Goal: Task Accomplishment & Management: Use online tool/utility

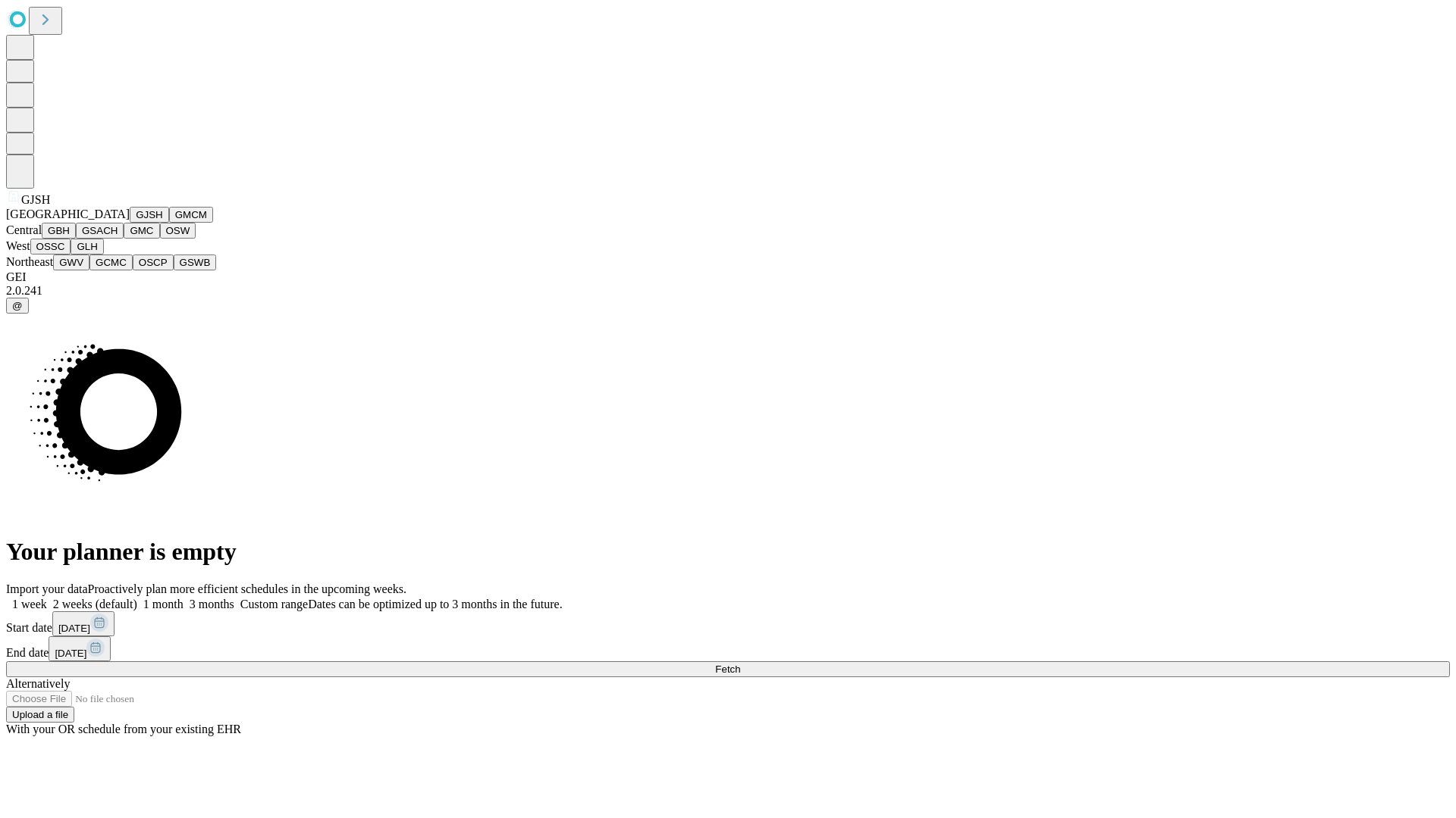
click at [130, 223] on button "GJSH" at bounding box center [149, 215] width 39 height 16
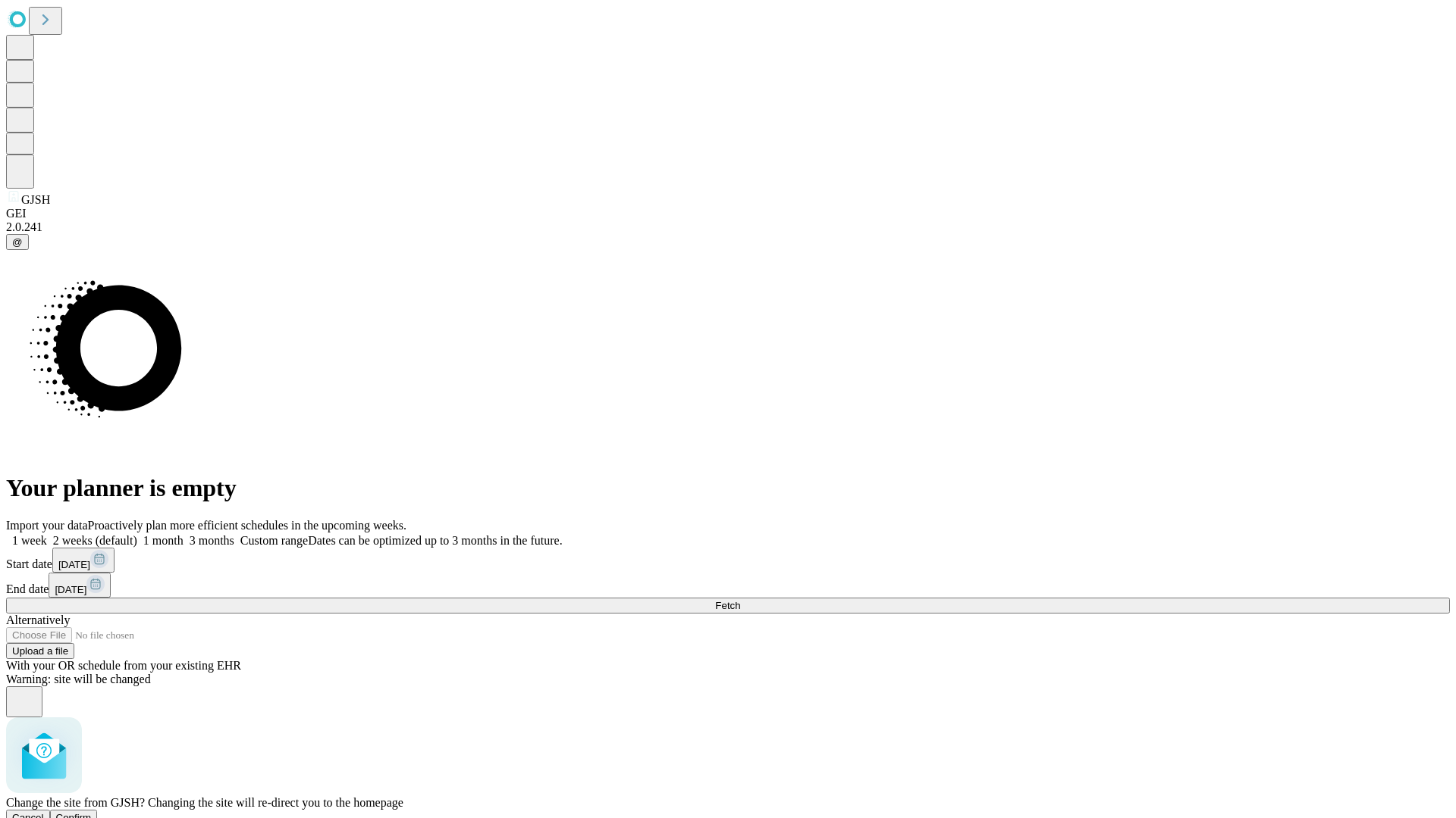
click at [91, 812] on span "Confirm" at bounding box center [74, 817] width 36 height 11
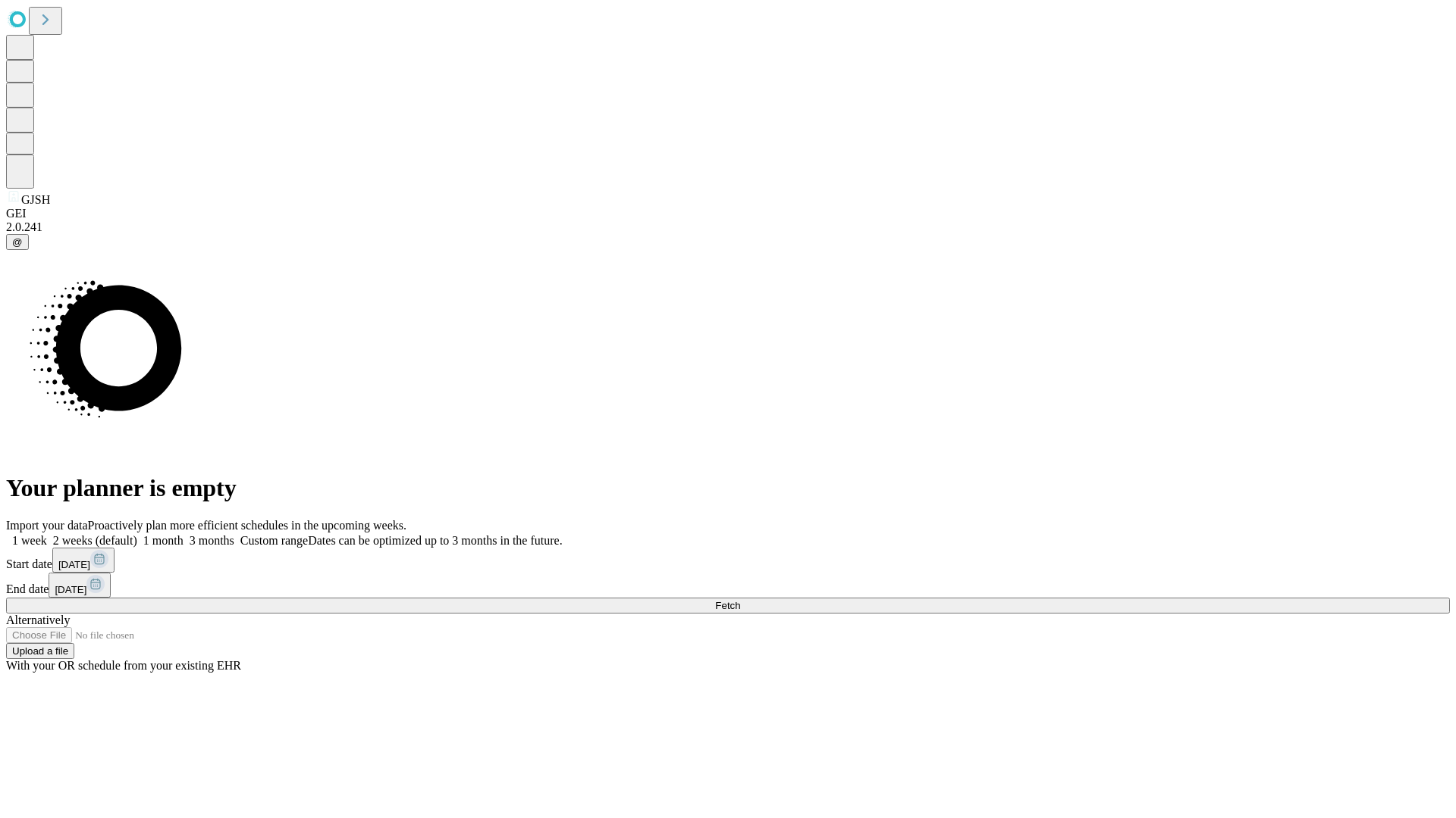
click at [137, 534] on label "2 weeks (default)" at bounding box center [92, 540] width 90 height 13
click at [740, 600] on span "Fetch" at bounding box center [727, 606] width 25 height 11
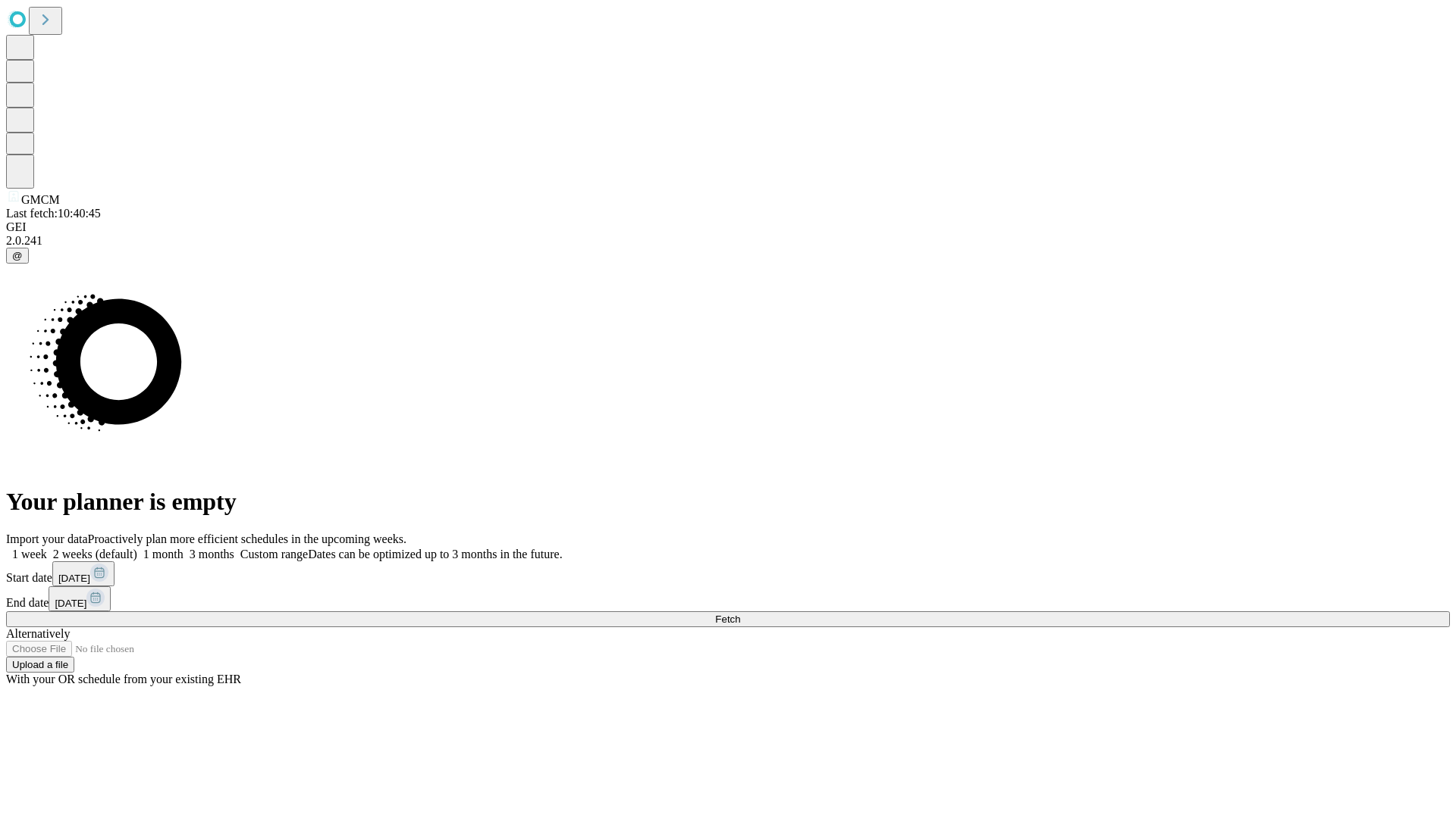
click at [137, 548] on label "2 weeks (default)" at bounding box center [92, 554] width 90 height 13
click at [740, 614] on span "Fetch" at bounding box center [727, 619] width 25 height 11
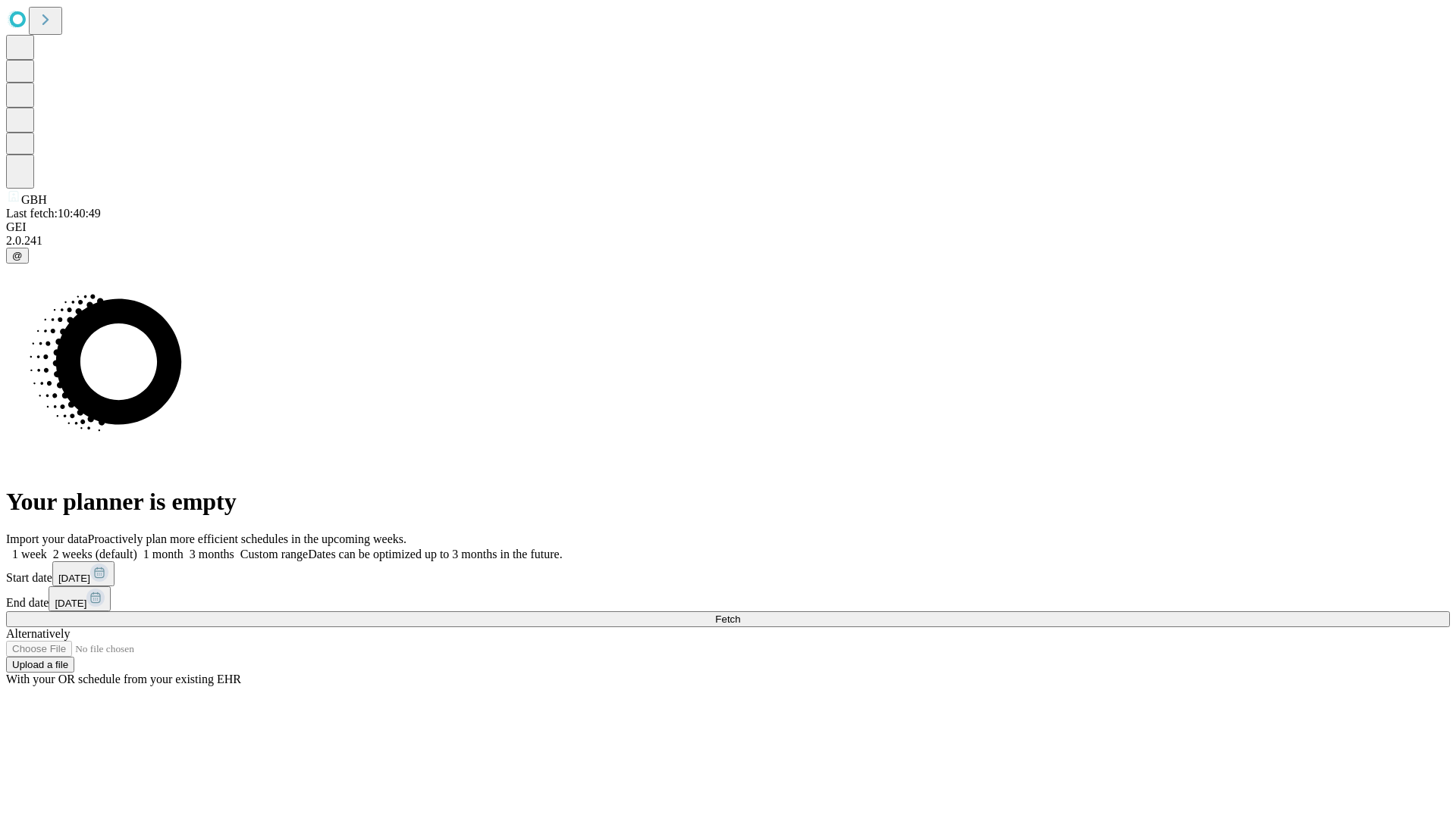
click at [137, 548] on label "2 weeks (default)" at bounding box center [92, 554] width 90 height 13
click at [740, 614] on span "Fetch" at bounding box center [727, 619] width 25 height 11
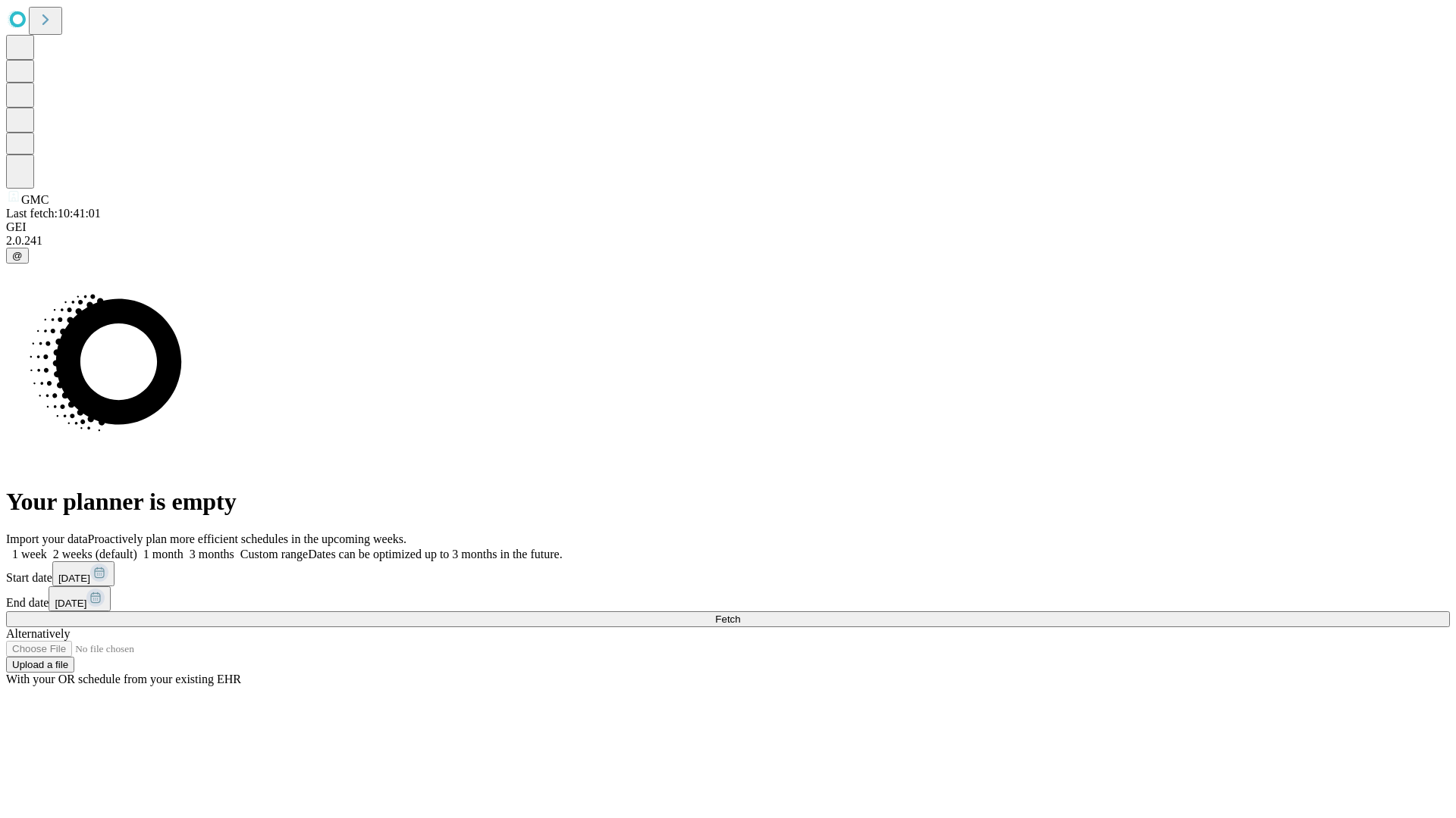
click at [137, 548] on label "2 weeks (default)" at bounding box center [92, 554] width 90 height 13
click at [740, 614] on span "Fetch" at bounding box center [727, 619] width 25 height 11
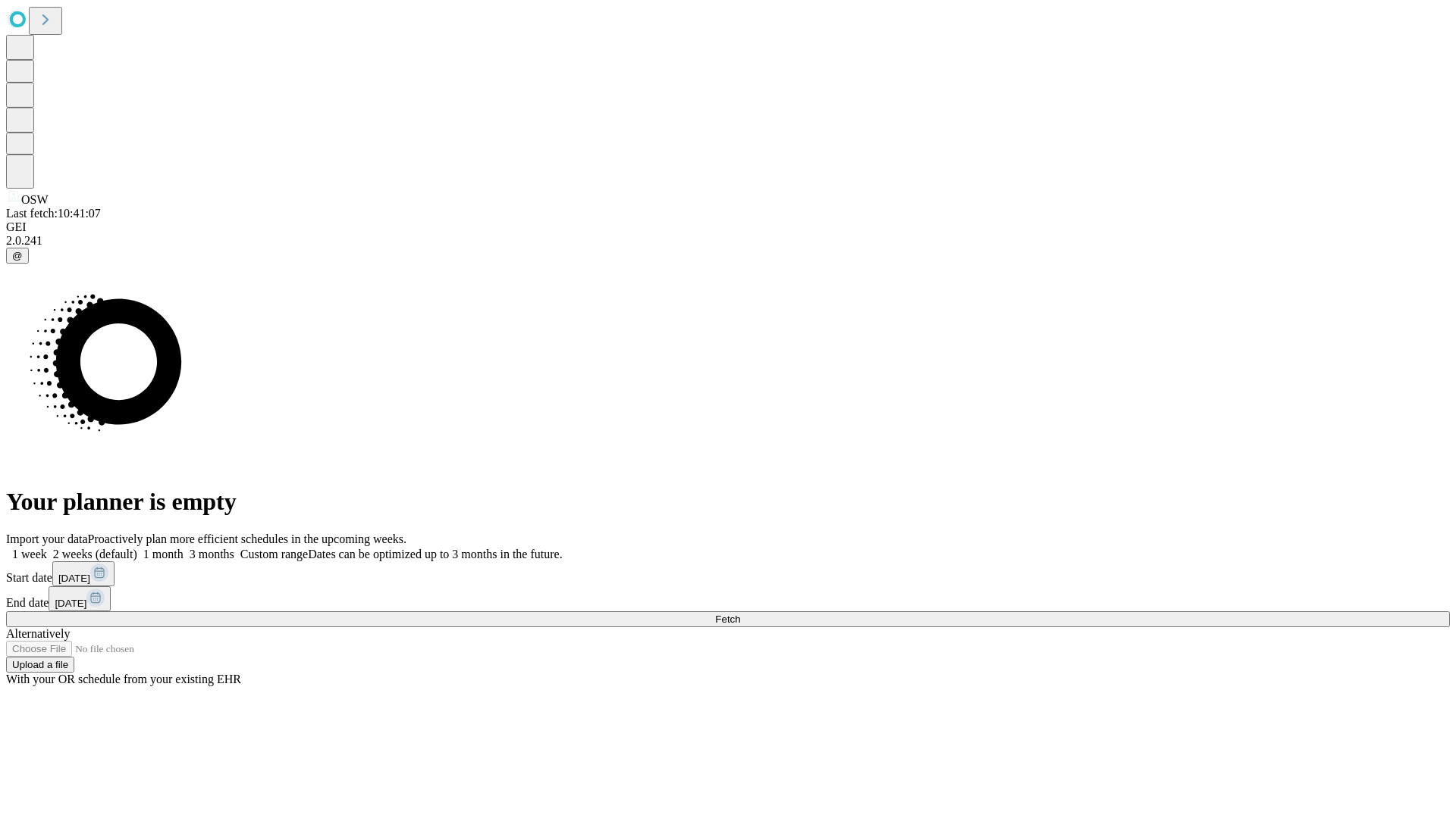
click at [137, 548] on label "2 weeks (default)" at bounding box center [92, 554] width 90 height 13
click at [740, 614] on span "Fetch" at bounding box center [727, 619] width 25 height 11
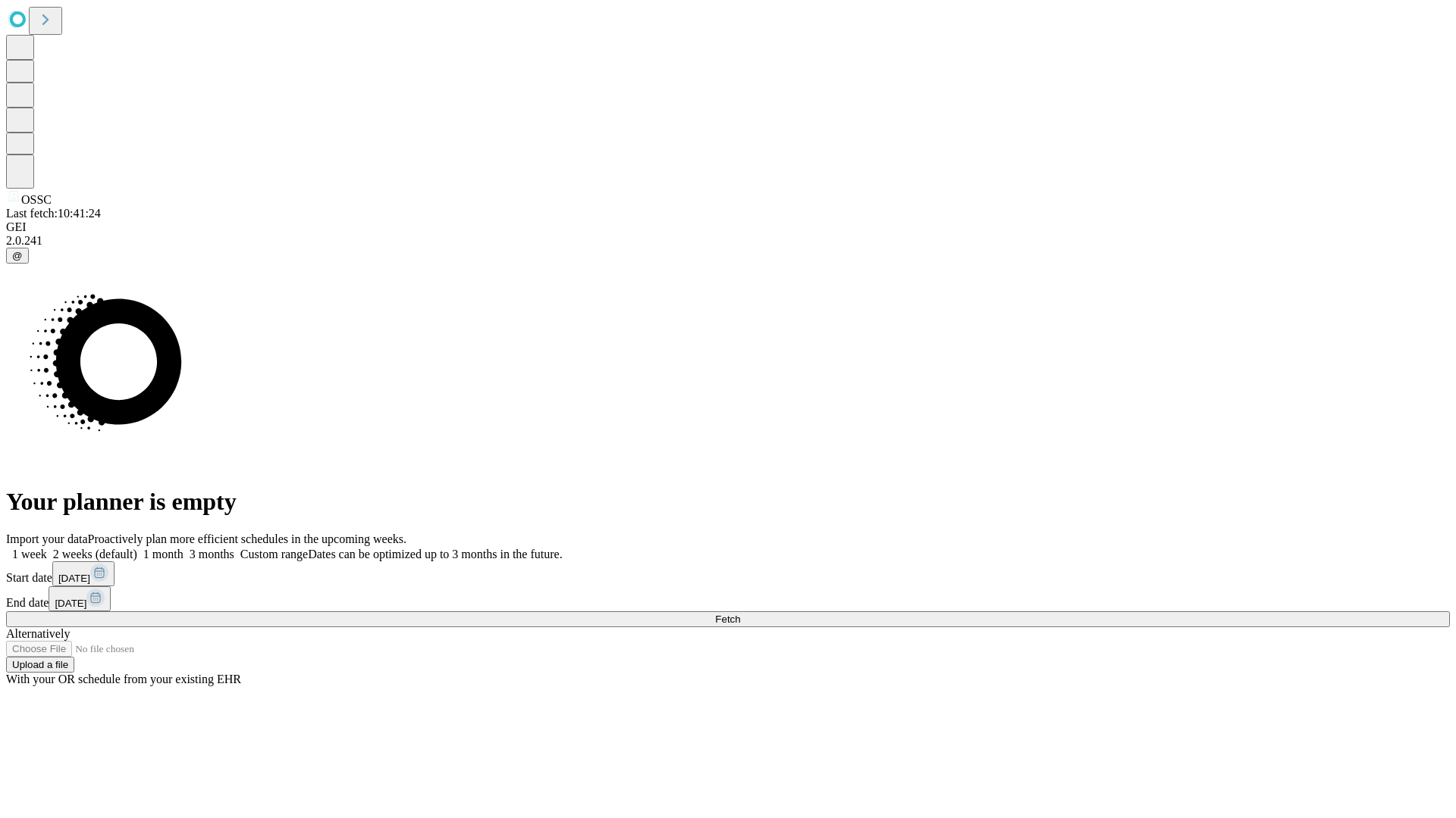
click at [137, 548] on label "2 weeks (default)" at bounding box center [92, 554] width 90 height 13
click at [740, 614] on span "Fetch" at bounding box center [727, 619] width 25 height 11
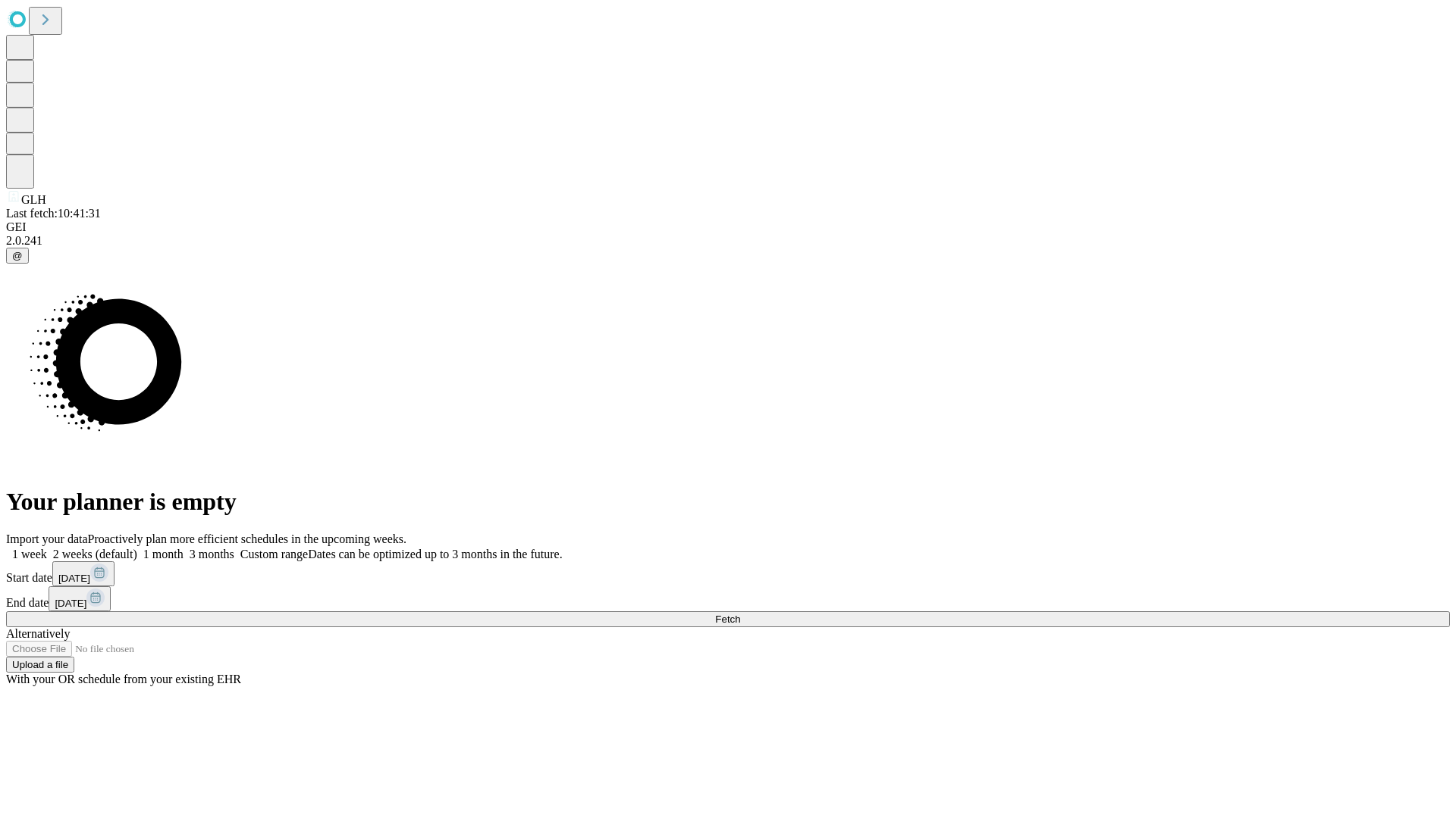
click at [137, 548] on label "2 weeks (default)" at bounding box center [92, 554] width 90 height 13
click at [740, 614] on span "Fetch" at bounding box center [727, 619] width 25 height 11
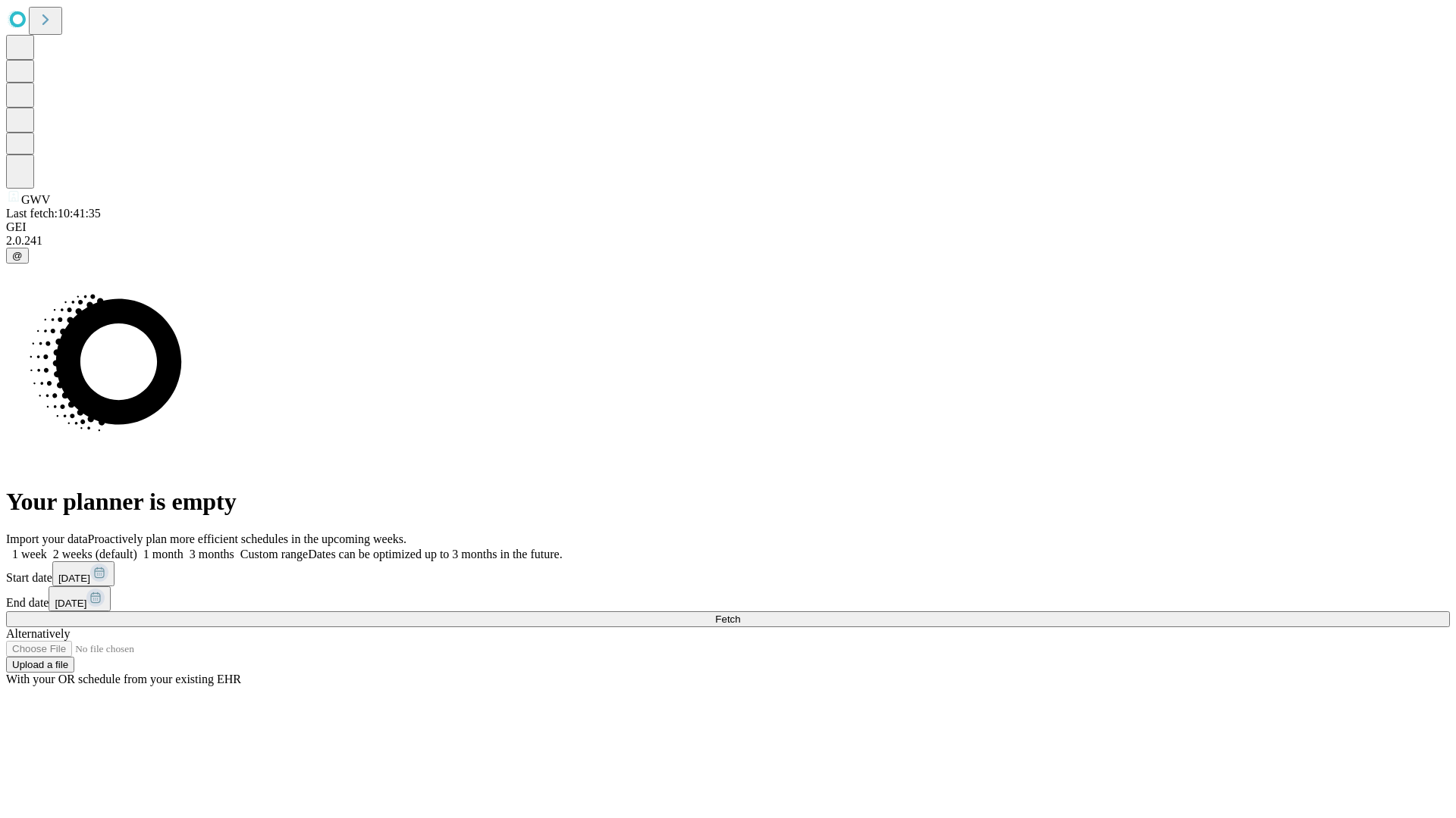
click at [740, 614] on span "Fetch" at bounding box center [727, 619] width 25 height 11
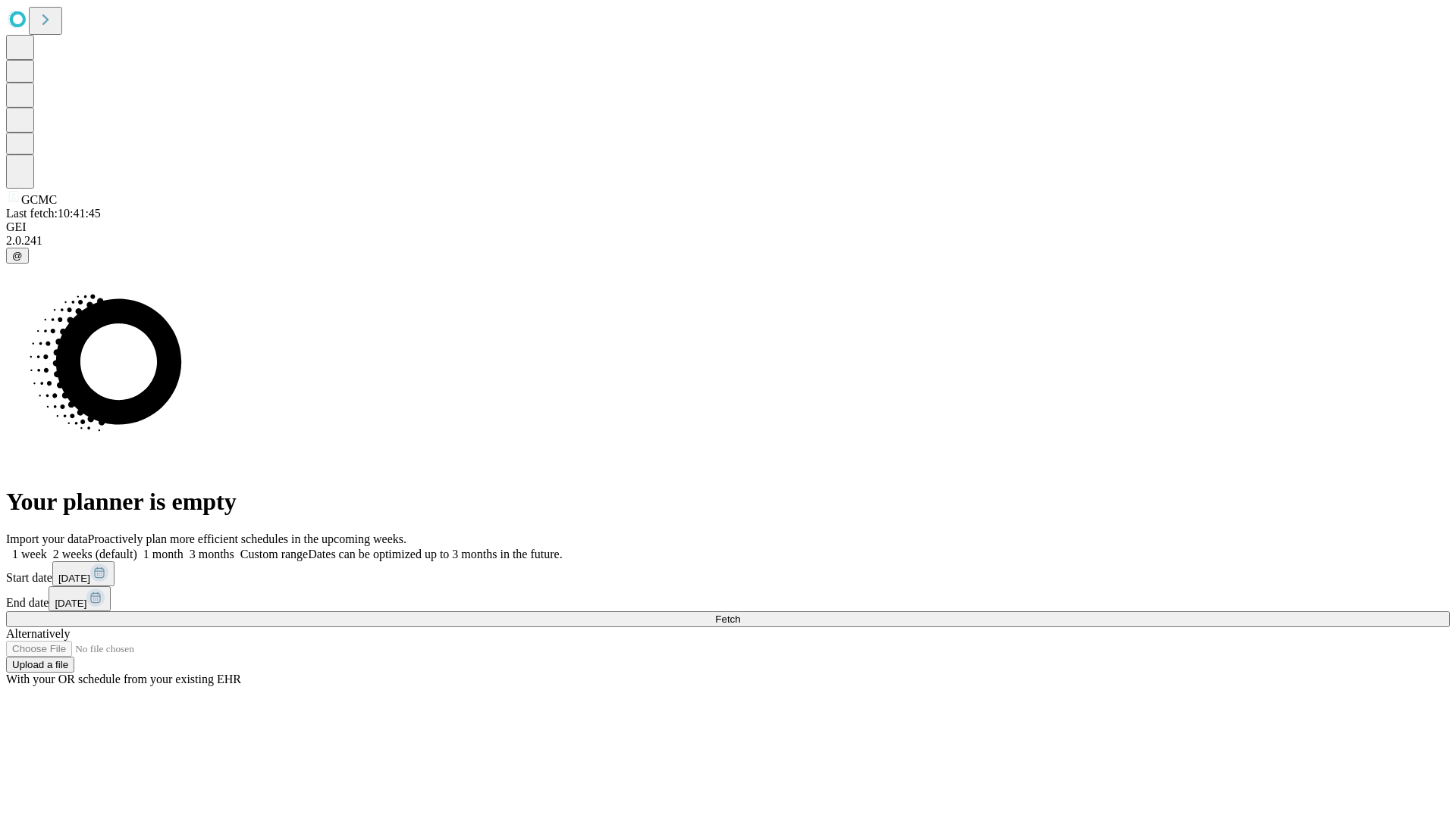
click at [137, 548] on label "2 weeks (default)" at bounding box center [92, 554] width 90 height 13
click at [740, 614] on span "Fetch" at bounding box center [727, 619] width 25 height 11
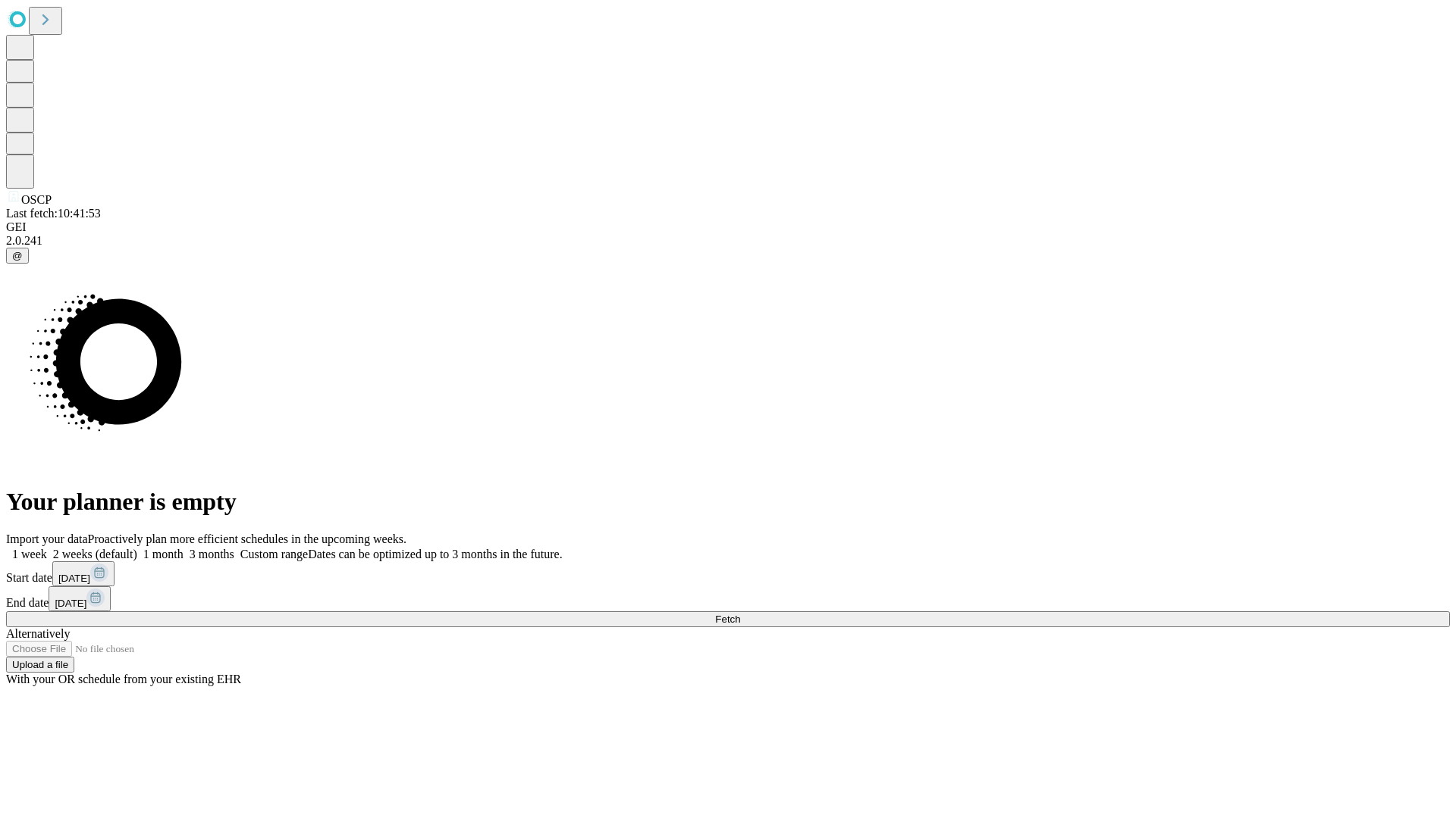
click at [137, 548] on label "2 weeks (default)" at bounding box center [92, 554] width 90 height 13
click at [740, 614] on span "Fetch" at bounding box center [727, 619] width 25 height 11
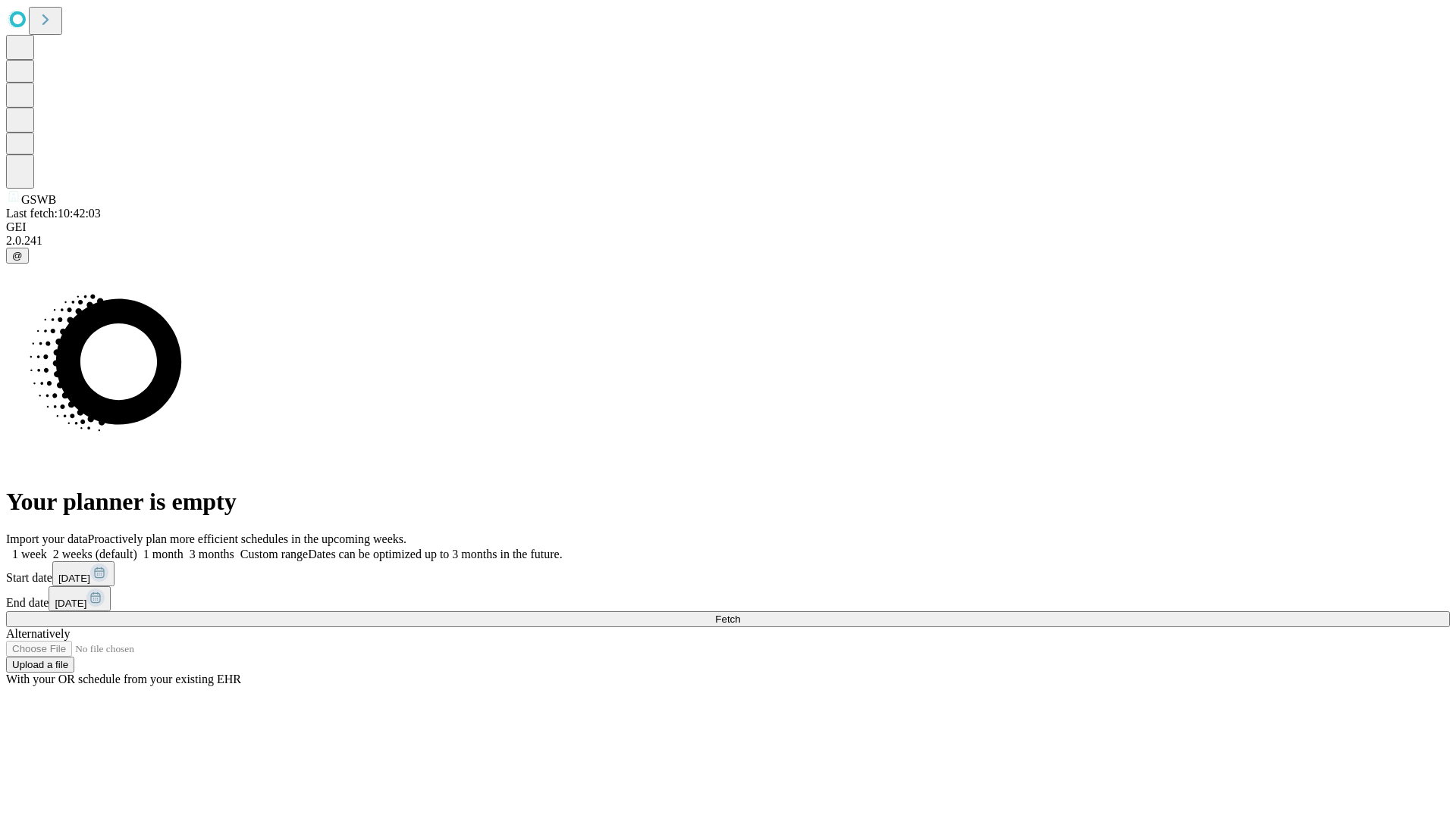
click at [137, 548] on label "2 weeks (default)" at bounding box center [92, 554] width 90 height 13
click at [740, 614] on span "Fetch" at bounding box center [727, 619] width 25 height 11
